Goal: Task Accomplishment & Management: Complete application form

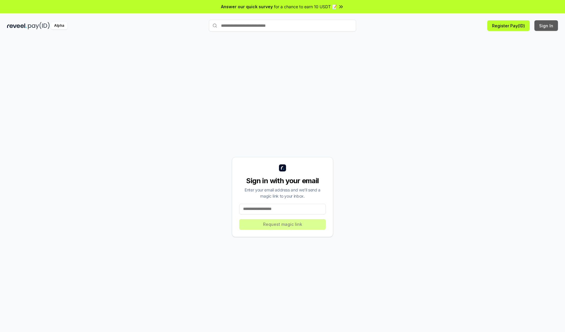
click at [547, 26] on button "Sign In" at bounding box center [547, 25] width 24 height 11
type input "**********"
click at [283, 224] on button "Request magic link" at bounding box center [282, 224] width 87 height 11
